Goal: Transaction & Acquisition: Download file/media

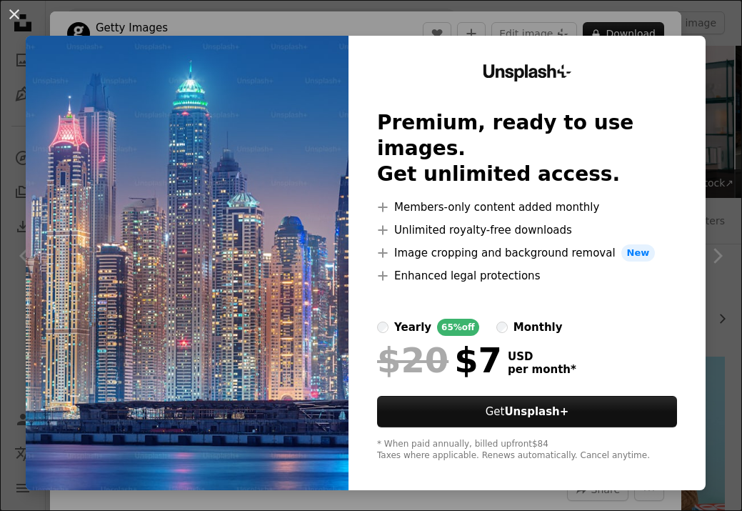
scroll to position [451, 0]
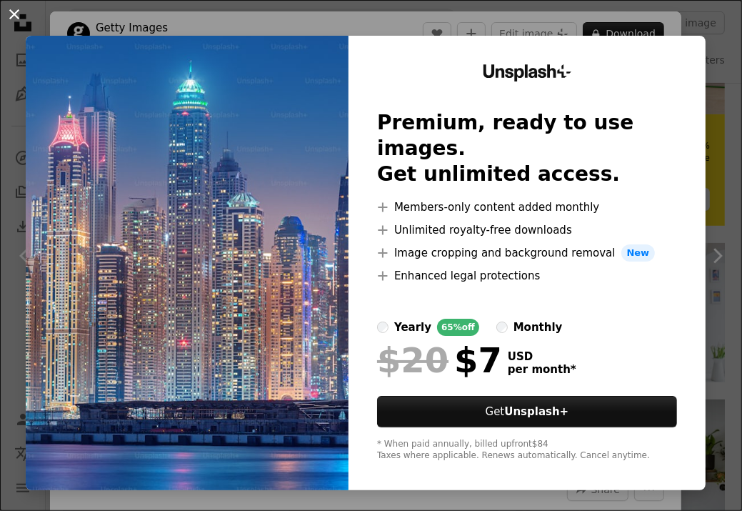
click at [14, 16] on button "An X shape" at bounding box center [14, 14] width 17 height 17
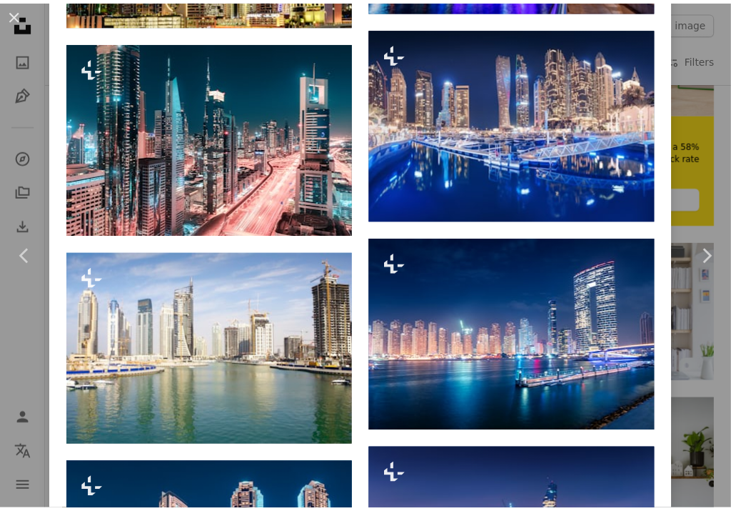
scroll to position [1432, 0]
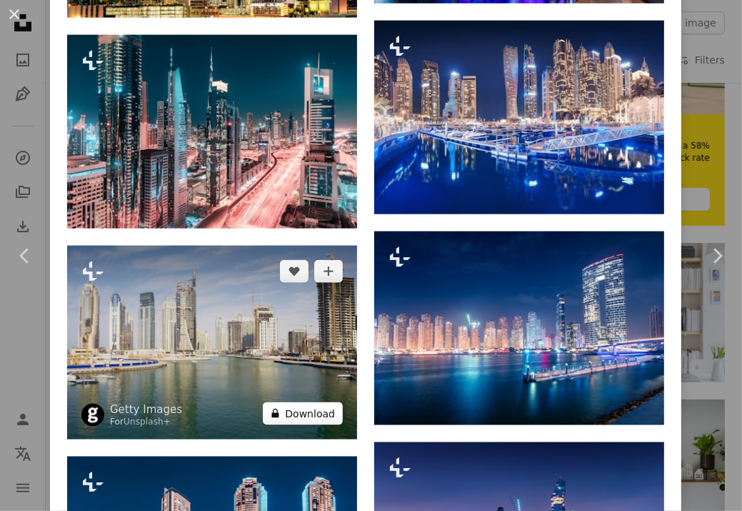
click at [286, 402] on button "A lock Download" at bounding box center [303, 413] width 80 height 23
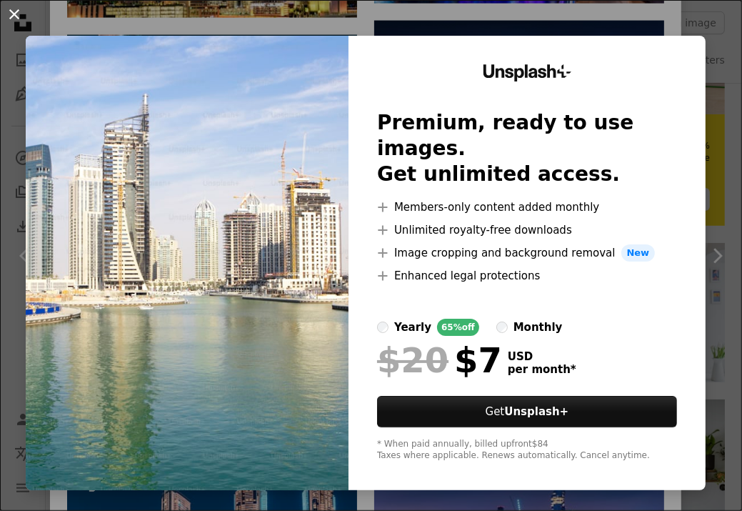
click at [14, 18] on button "An X shape" at bounding box center [14, 14] width 17 height 17
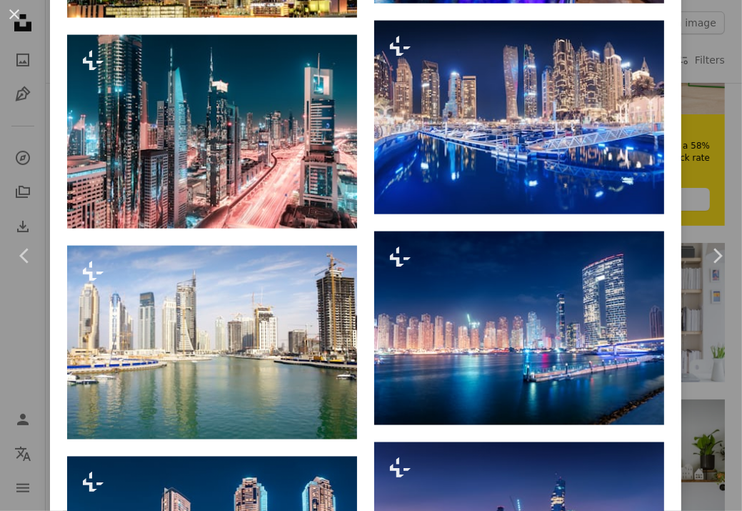
click at [14, 18] on button "An X shape" at bounding box center [14, 14] width 17 height 17
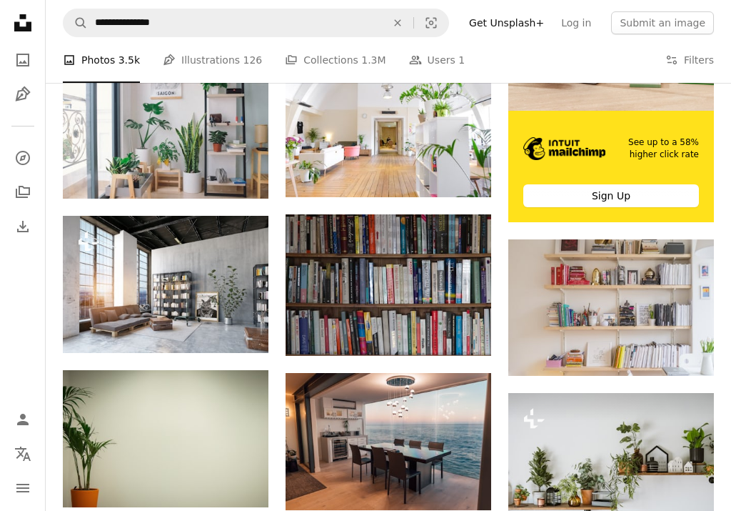
click at [14, 18] on icon "Unsplash logo Unsplash Home" at bounding box center [23, 23] width 29 height 29
